Goal: Navigation & Orientation: Find specific page/section

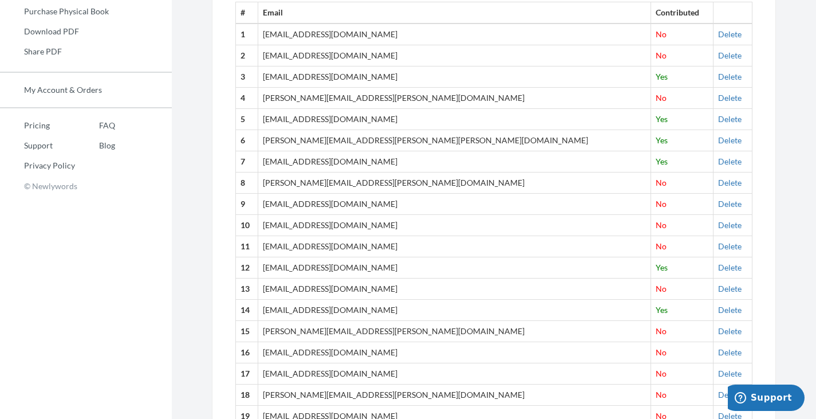
scroll to position [430, 0]
drag, startPoint x: 402, startPoint y: 292, endPoint x: 317, endPoint y: 282, distance: 85.4
click at [317, 282] on td "[EMAIL_ADDRESS][DOMAIN_NAME]" at bounding box center [454, 288] width 393 height 21
drag, startPoint x: 368, startPoint y: 334, endPoint x: 312, endPoint y: 329, distance: 56.4
click at [312, 329] on td "[PERSON_NAME][EMAIL_ADDRESS][PERSON_NAME][DOMAIN_NAME]" at bounding box center [454, 330] width 393 height 21
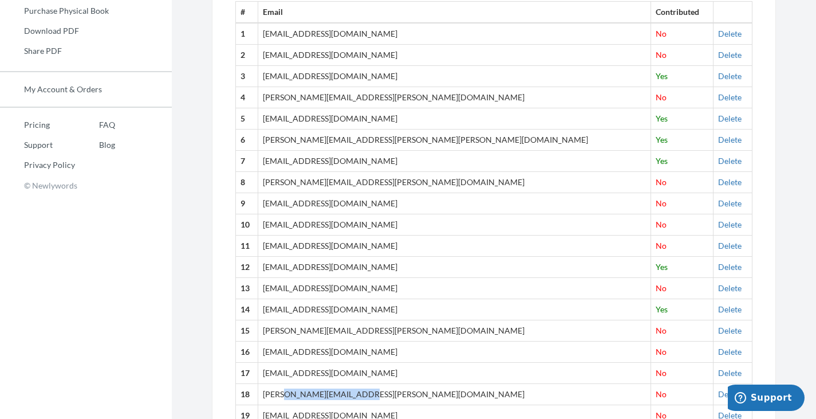
drag, startPoint x: 372, startPoint y: 395, endPoint x: 302, endPoint y: 394, distance: 69.3
click at [302, 394] on td "[PERSON_NAME][EMAIL_ADDRESS][PERSON_NAME][DOMAIN_NAME]" at bounding box center [454, 394] width 393 height 21
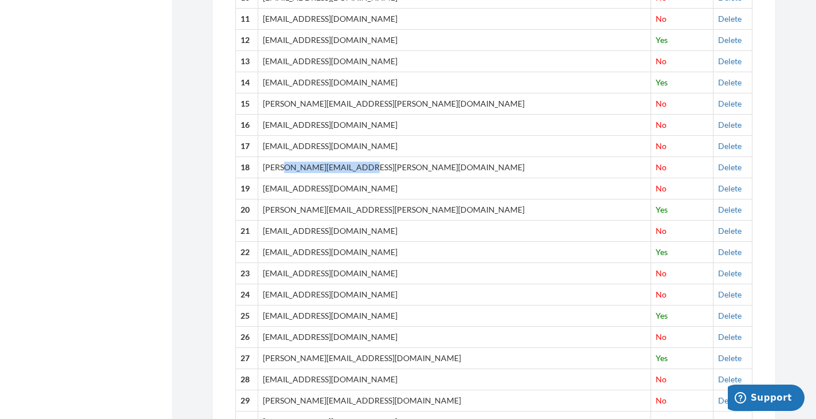
scroll to position [659, 0]
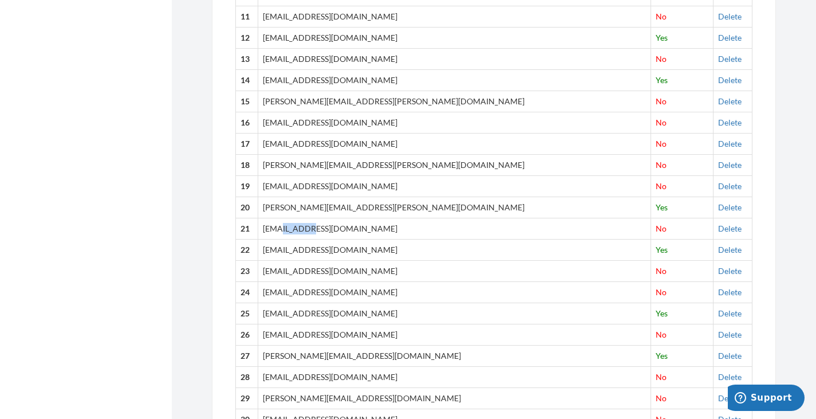
drag, startPoint x: 316, startPoint y: 228, endPoint x: 301, endPoint y: 228, distance: 15.5
click at [301, 228] on td "[EMAIL_ADDRESS][DOMAIN_NAME]" at bounding box center [454, 228] width 393 height 21
drag, startPoint x: 341, startPoint y: 273, endPoint x: 312, endPoint y: 266, distance: 29.3
click at [310, 268] on td "[EMAIL_ADDRESS][DOMAIN_NAME]" at bounding box center [454, 271] width 393 height 21
drag, startPoint x: 351, startPoint y: 292, endPoint x: 320, endPoint y: 288, distance: 31.7
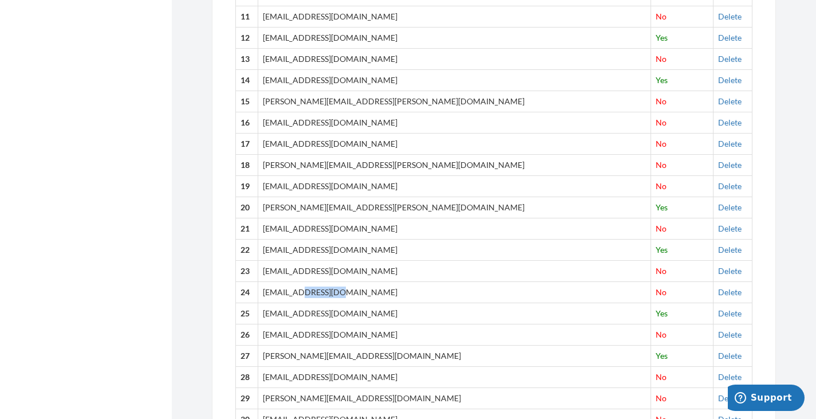
click at [319, 288] on td "[EMAIL_ADDRESS][DOMAIN_NAME]" at bounding box center [454, 291] width 393 height 21
drag, startPoint x: 355, startPoint y: 330, endPoint x: 327, endPoint y: 332, distance: 27.6
click at [327, 332] on td "[EMAIL_ADDRESS][DOMAIN_NAME]" at bounding box center [454, 334] width 393 height 21
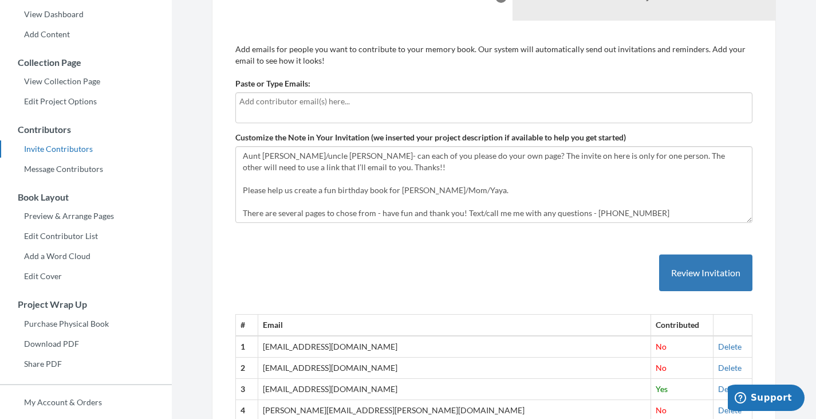
scroll to position [0, 0]
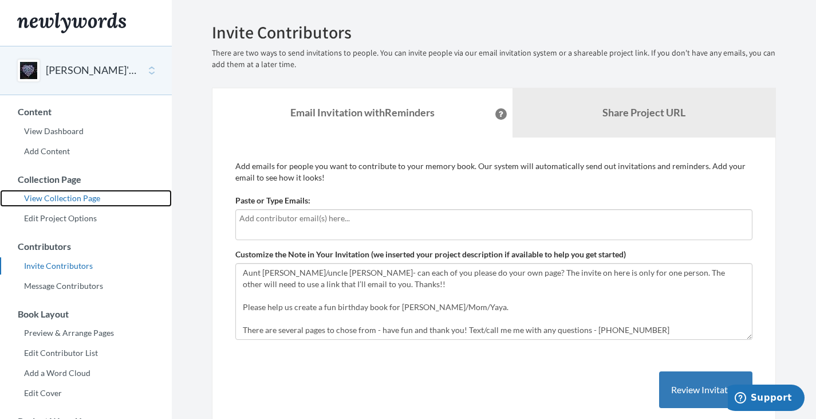
click at [68, 198] on link "View Collection Page" at bounding box center [86, 198] width 172 height 17
